Goal: Task Accomplishment & Management: Manage account settings

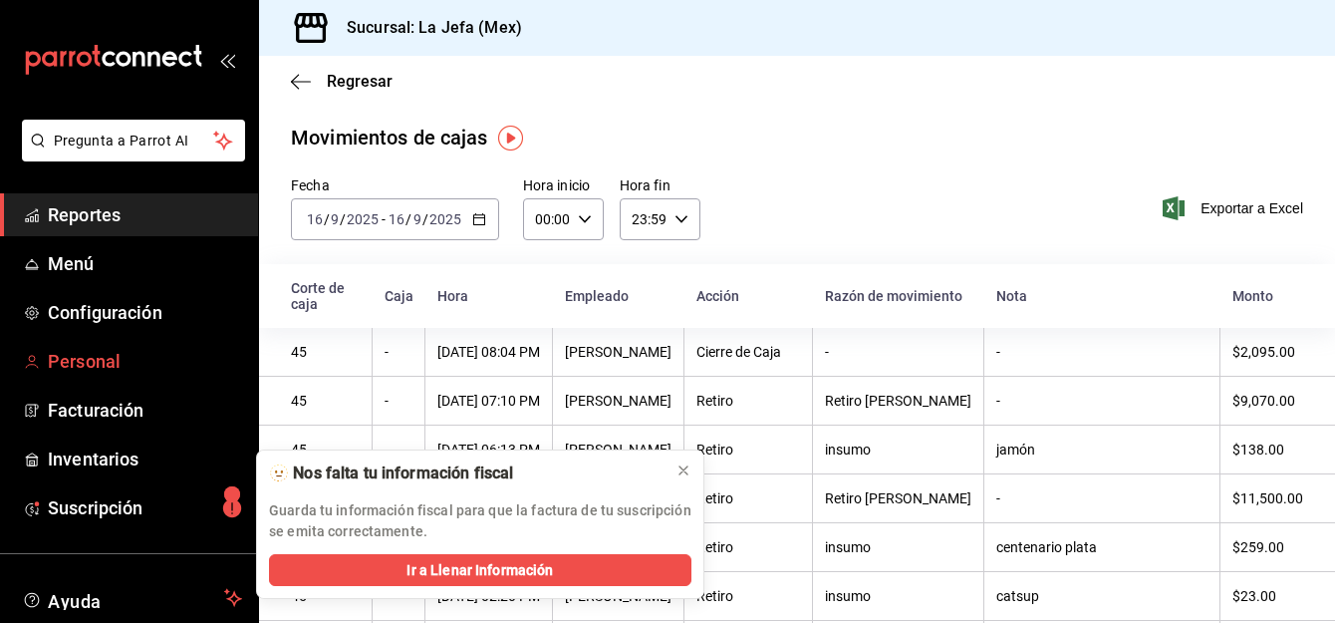
click at [94, 366] on span "Personal" at bounding box center [145, 361] width 194 height 27
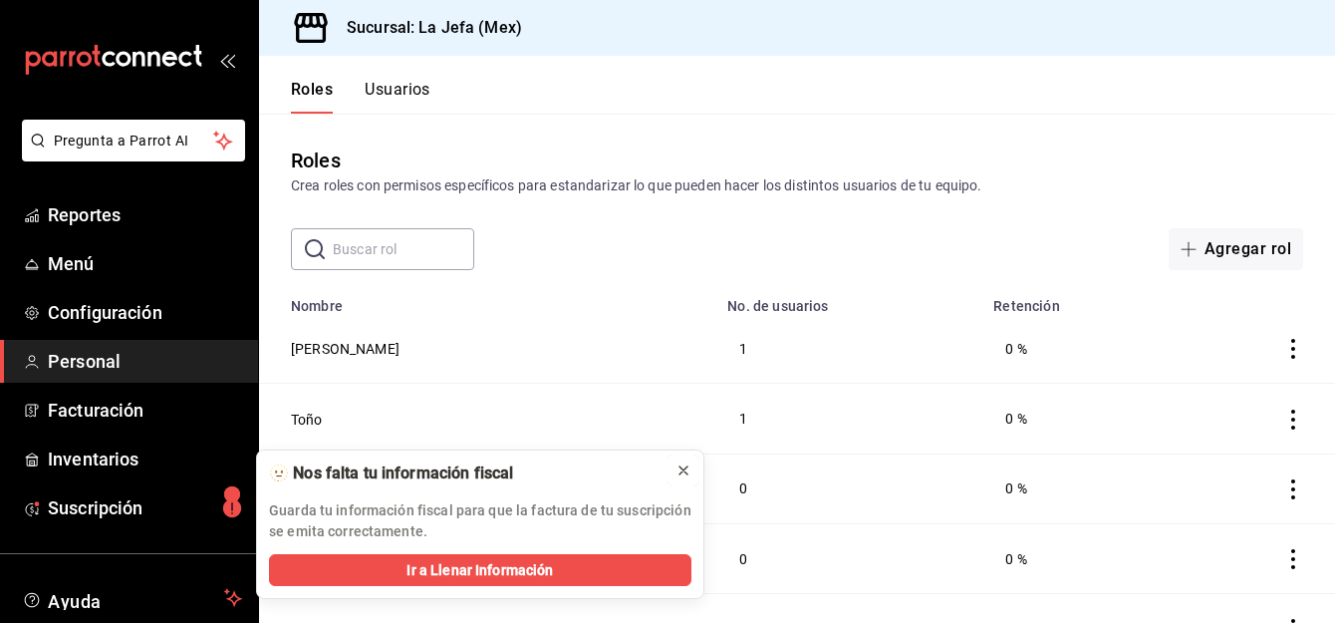
click at [686, 471] on icon at bounding box center [684, 470] width 16 height 16
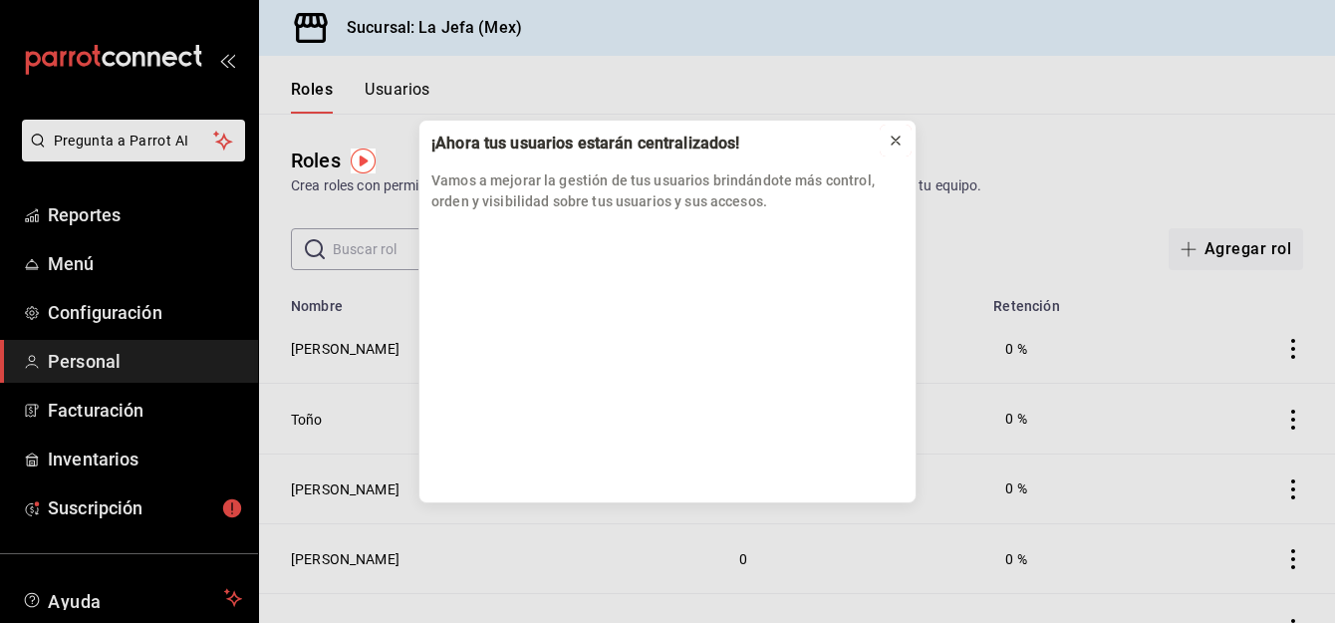
click at [895, 144] on icon at bounding box center [896, 141] width 16 height 16
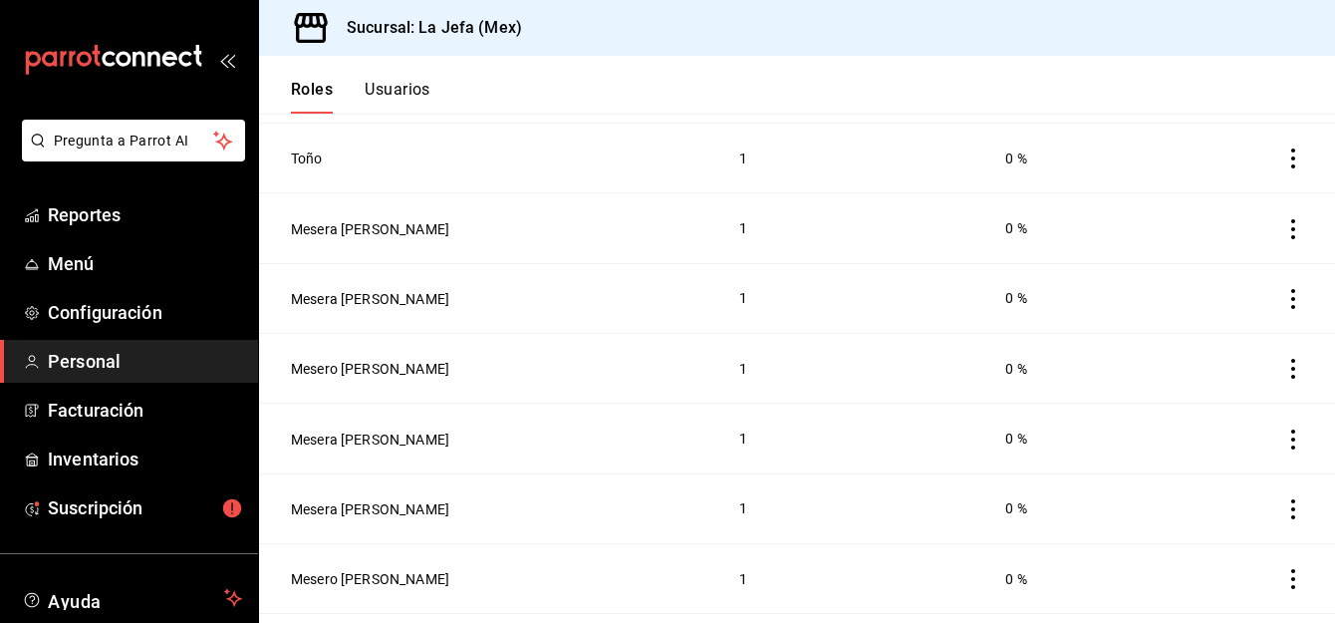
scroll to position [469, 0]
click at [698, 55] on div "Sucursal: La Jefa (Mex)" at bounding box center [797, 28] width 1076 height 56
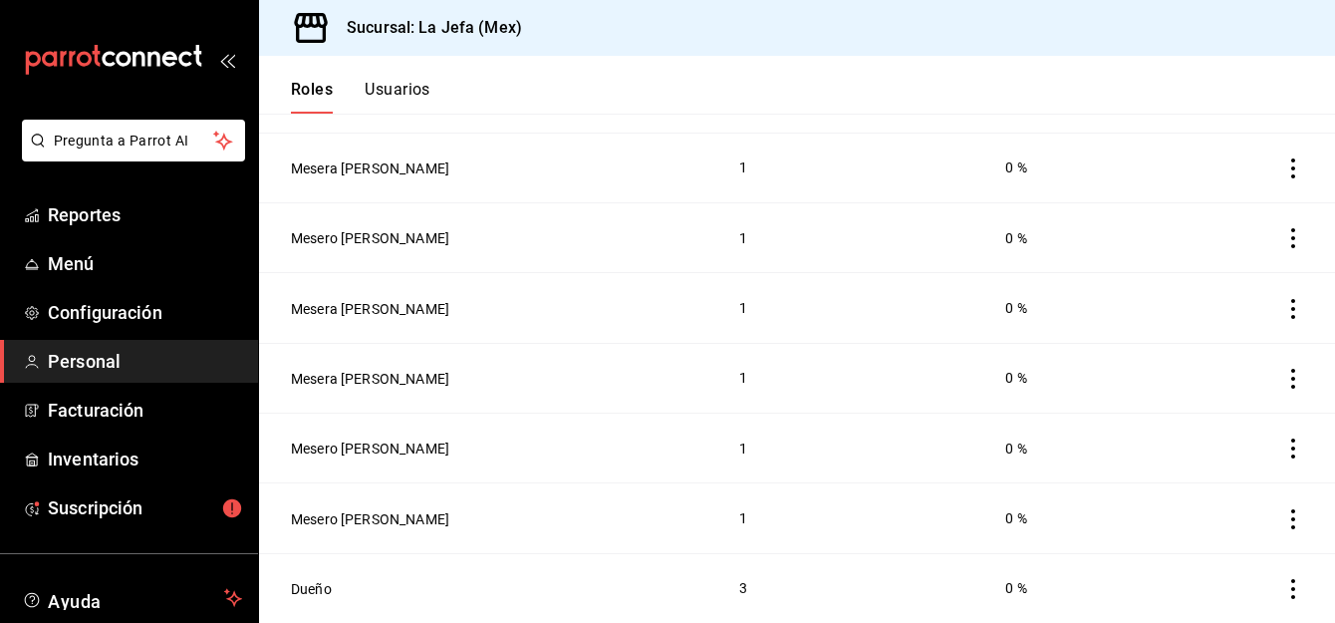
scroll to position [0, 0]
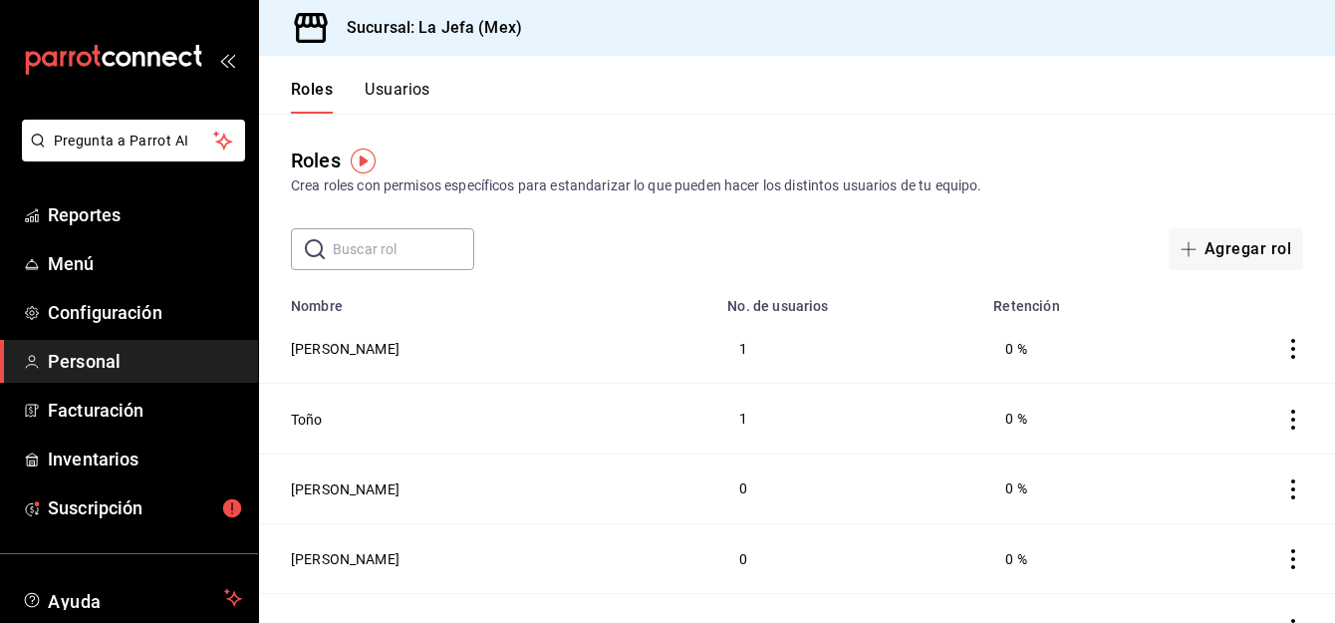
click at [437, 96] on header "Roles Usuarios" at bounding box center [797, 85] width 1076 height 58
click at [406, 91] on button "Usuarios" at bounding box center [398, 97] width 66 height 34
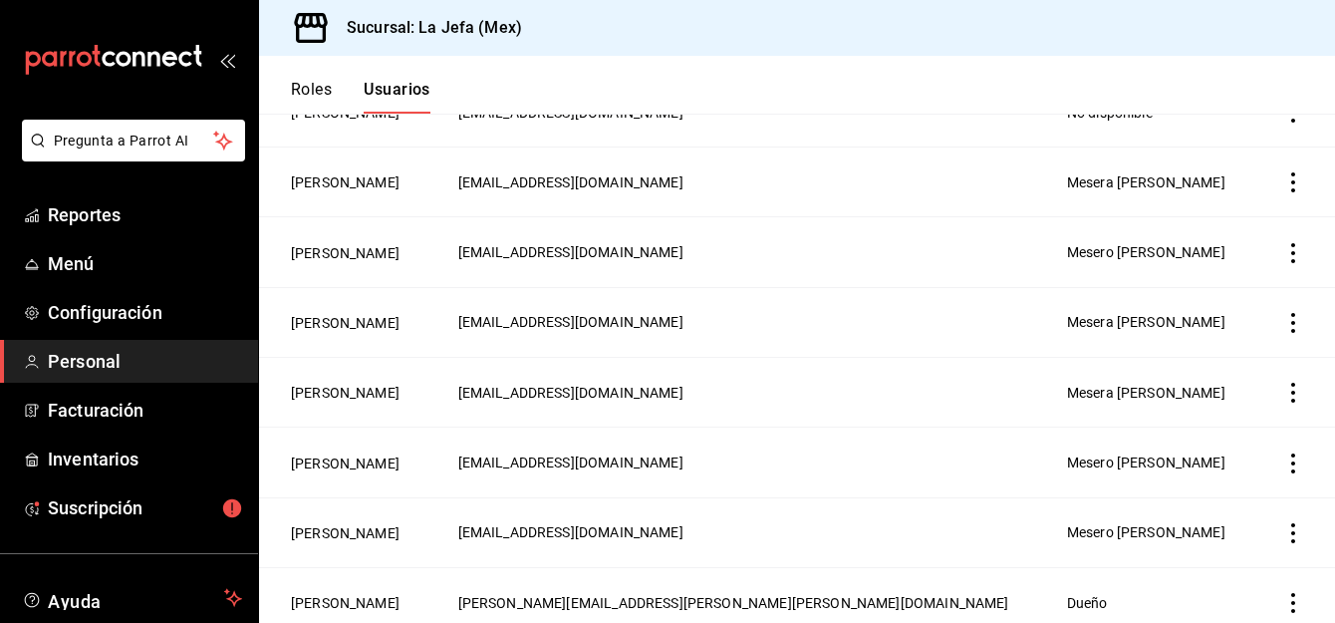
scroll to position [435, 0]
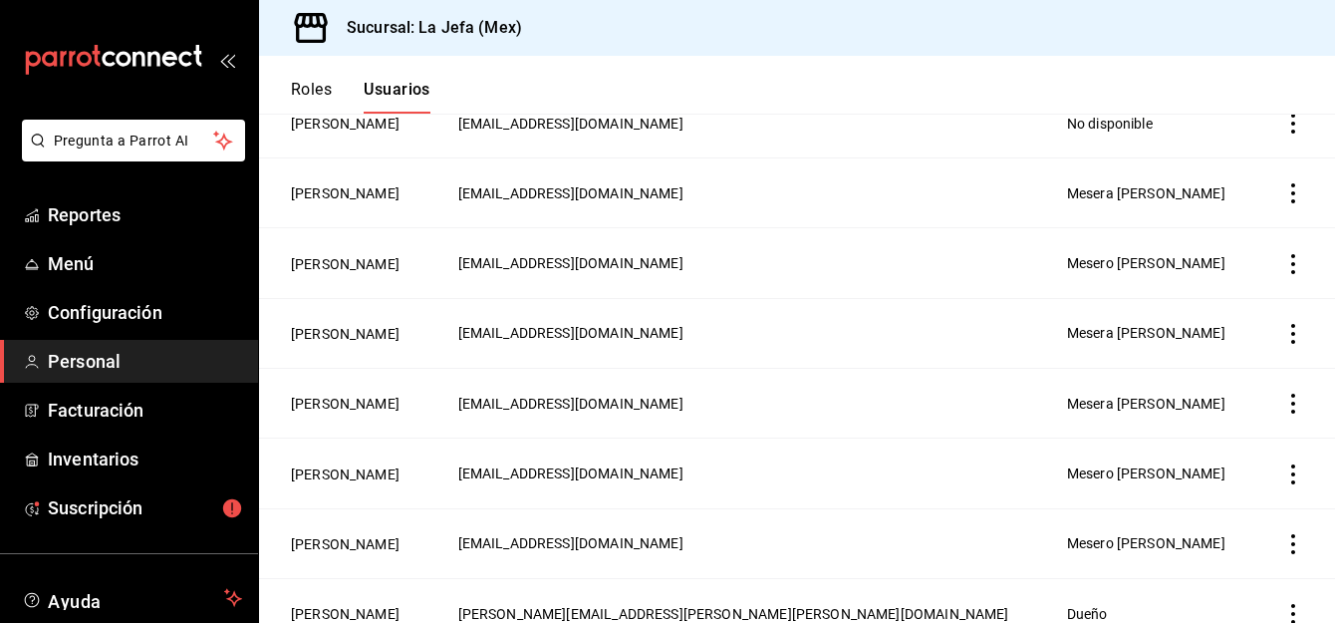
click at [1291, 477] on icon "actions" at bounding box center [1293, 474] width 4 height 20
click at [1201, 505] on span "Eliminar" at bounding box center [1206, 504] width 51 height 16
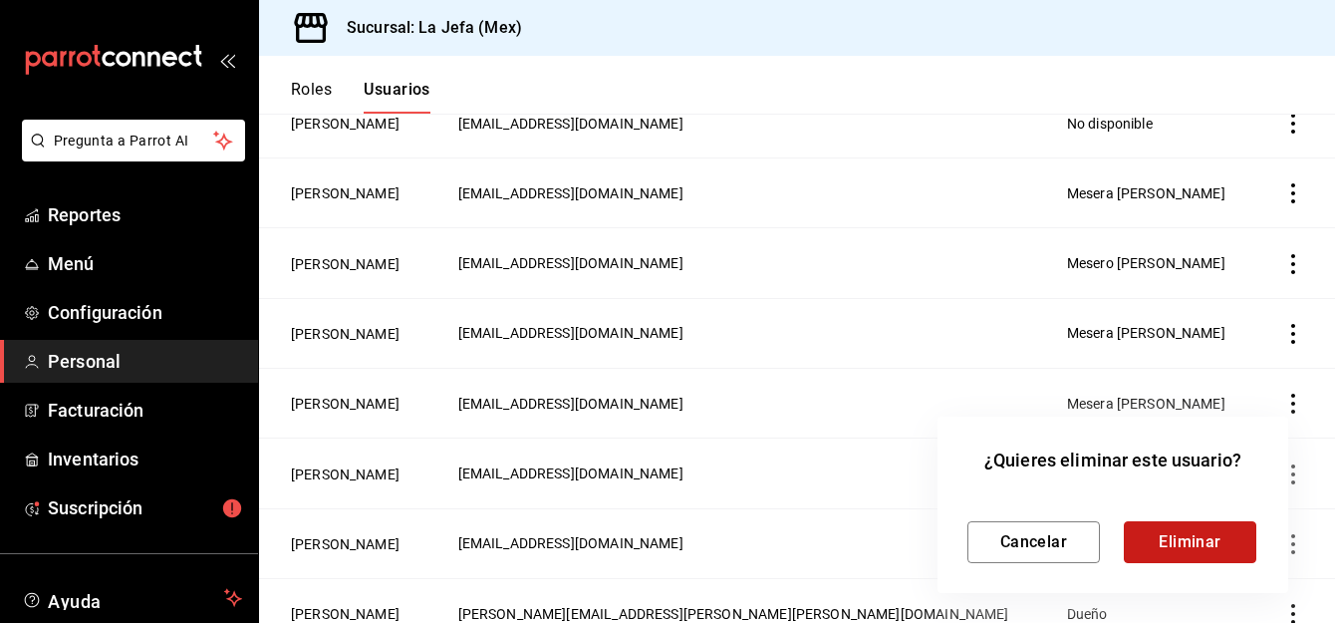
click at [1163, 544] on button "Eliminar" at bounding box center [1190, 542] width 133 height 42
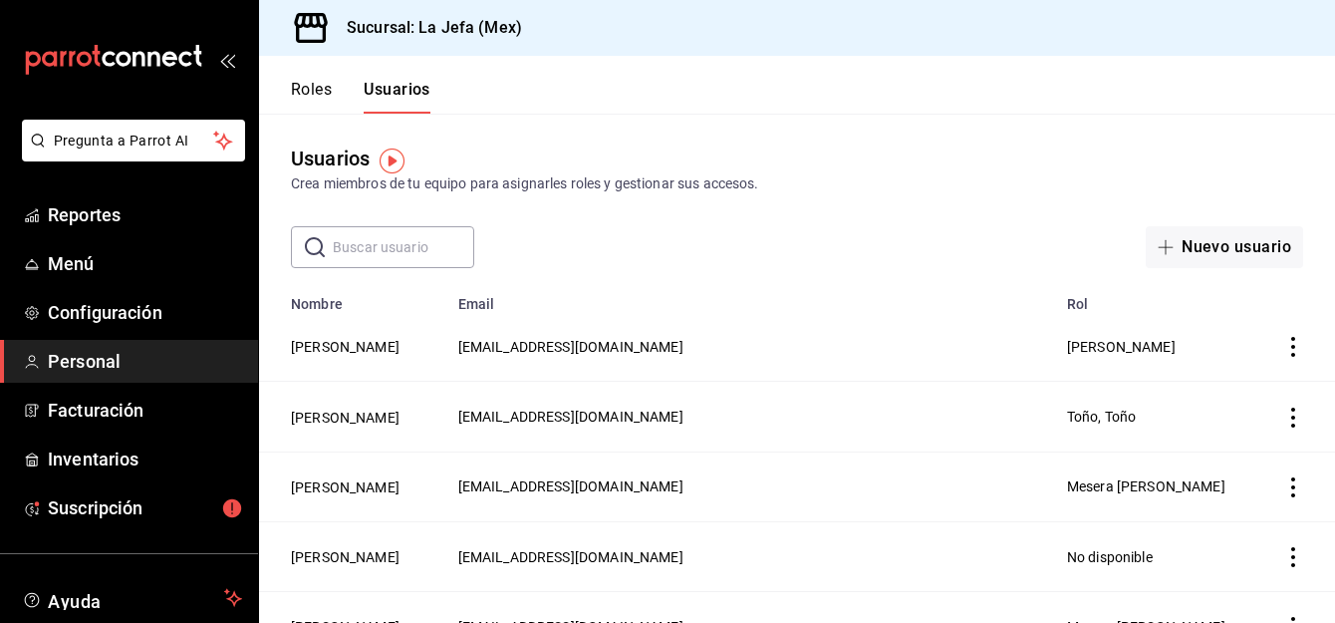
scroll to position [0, 0]
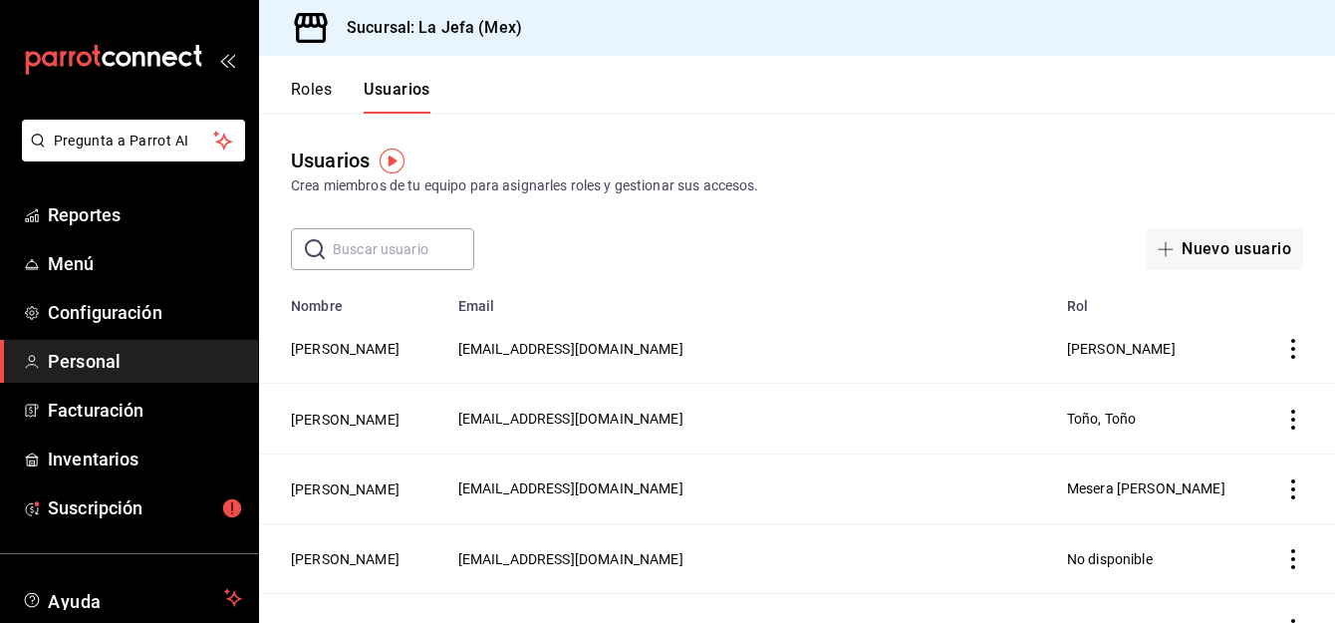
click at [299, 88] on button "Roles" at bounding box center [311, 97] width 41 height 34
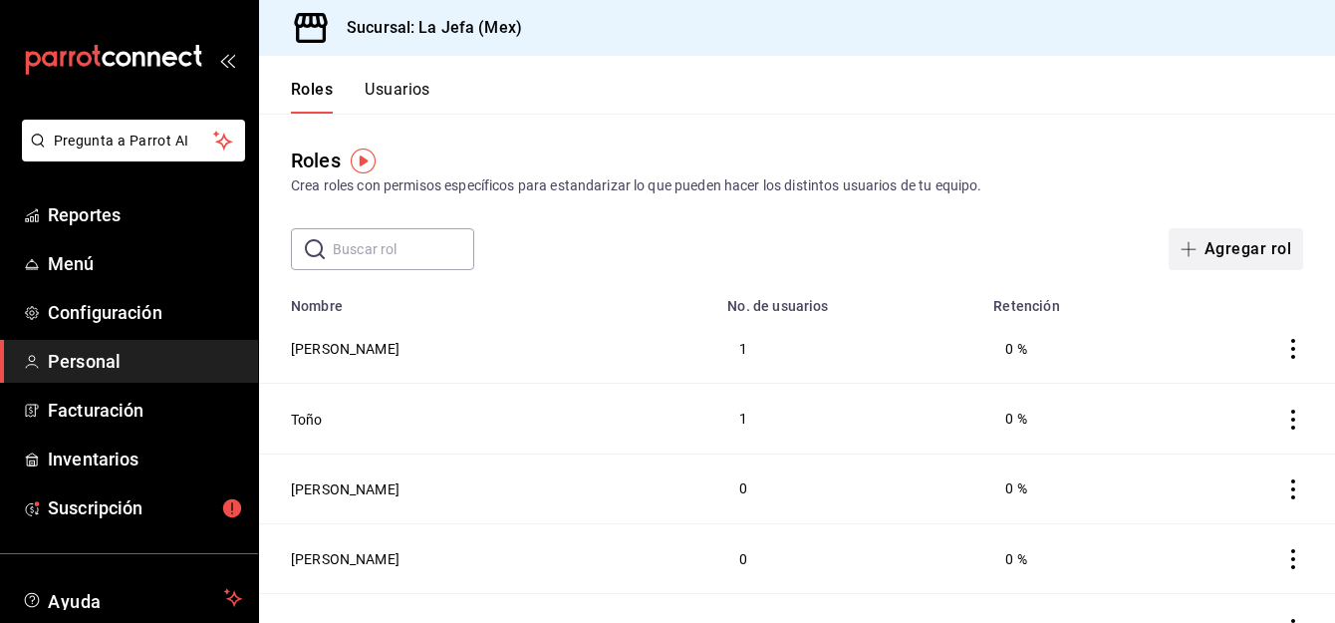
click at [1238, 254] on button "Agregar rol" at bounding box center [1236, 249] width 135 height 42
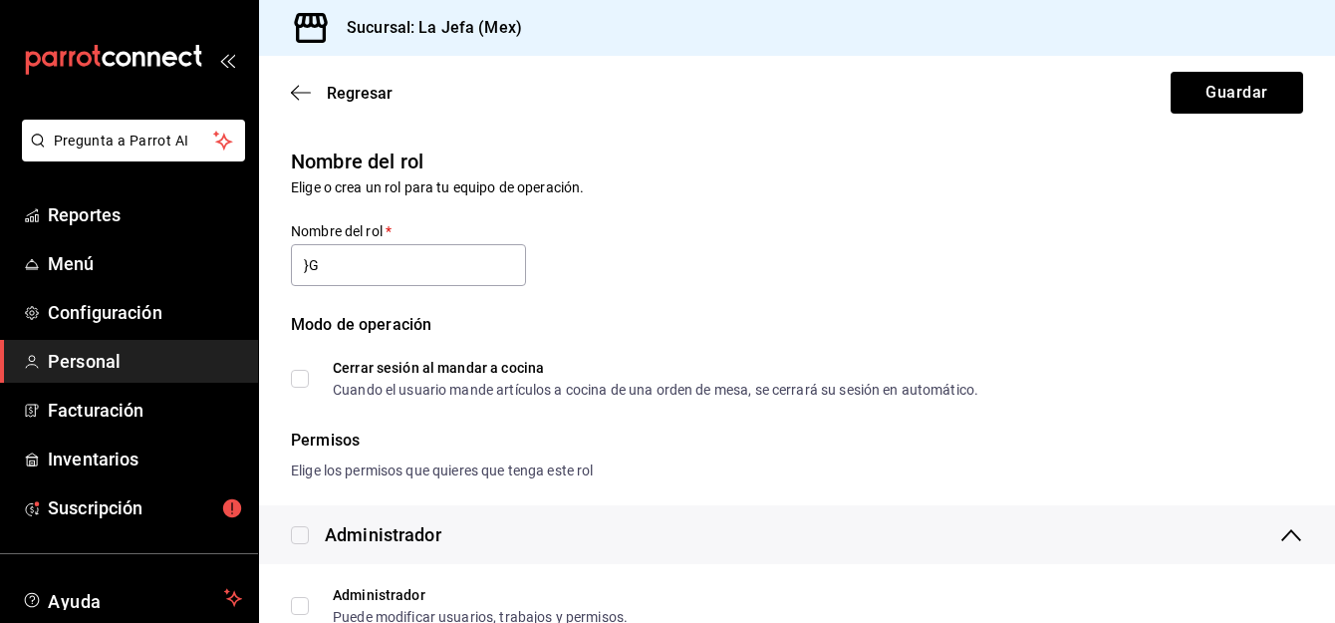
type input "}"
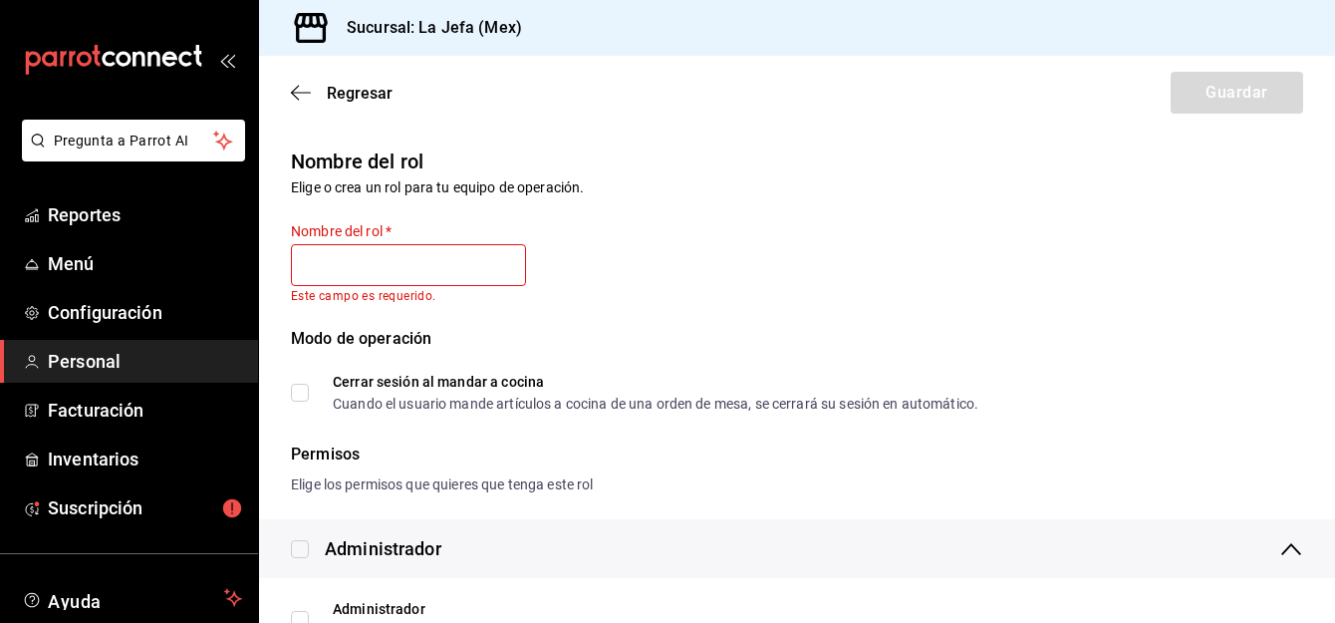
type input "G"
